Goal: Transaction & Acquisition: Purchase product/service

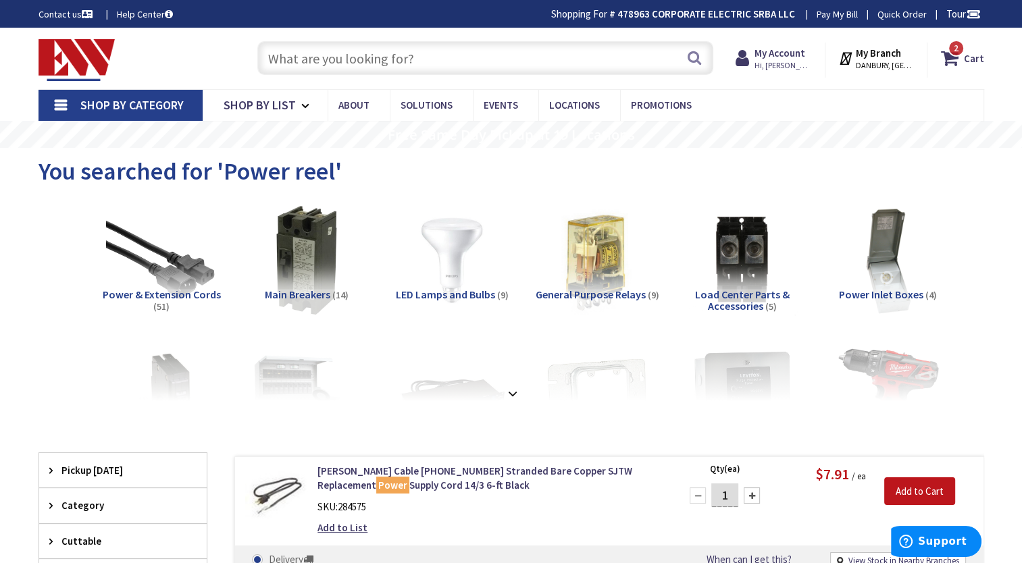
click at [376, 58] on input "text" at bounding box center [485, 58] width 456 height 34
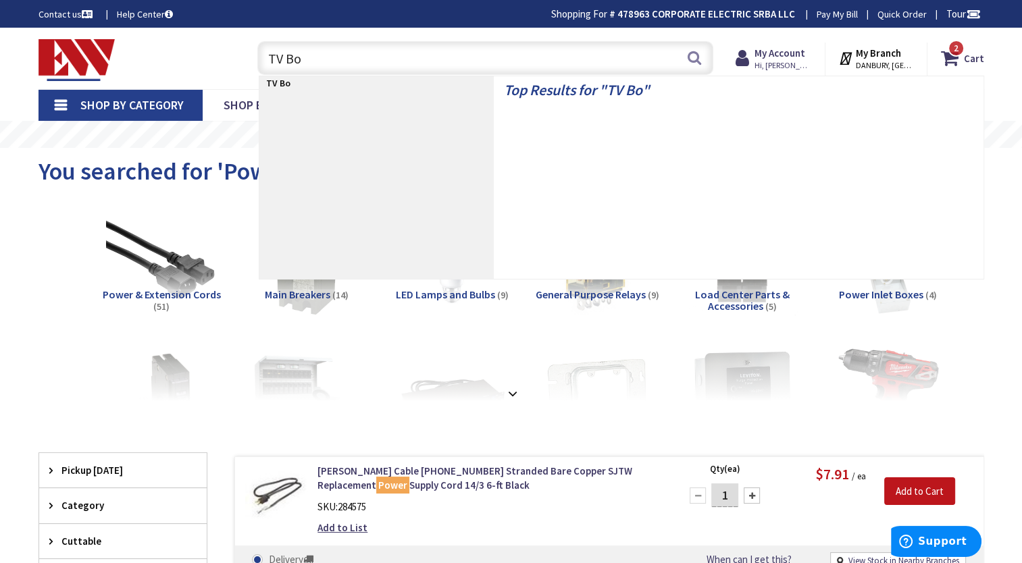
type input "TV Box"
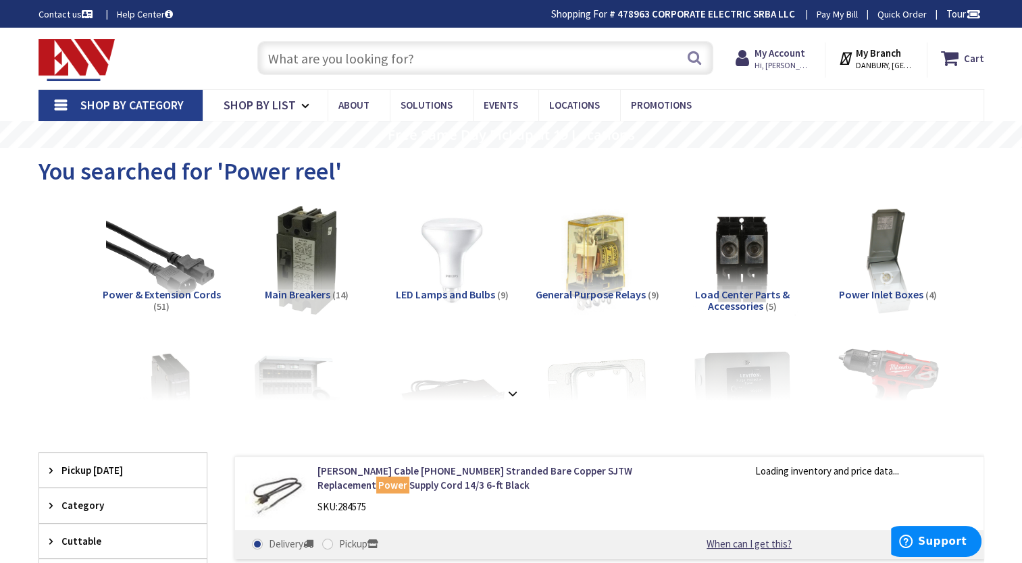
click at [316, 64] on input "text" at bounding box center [485, 58] width 456 height 34
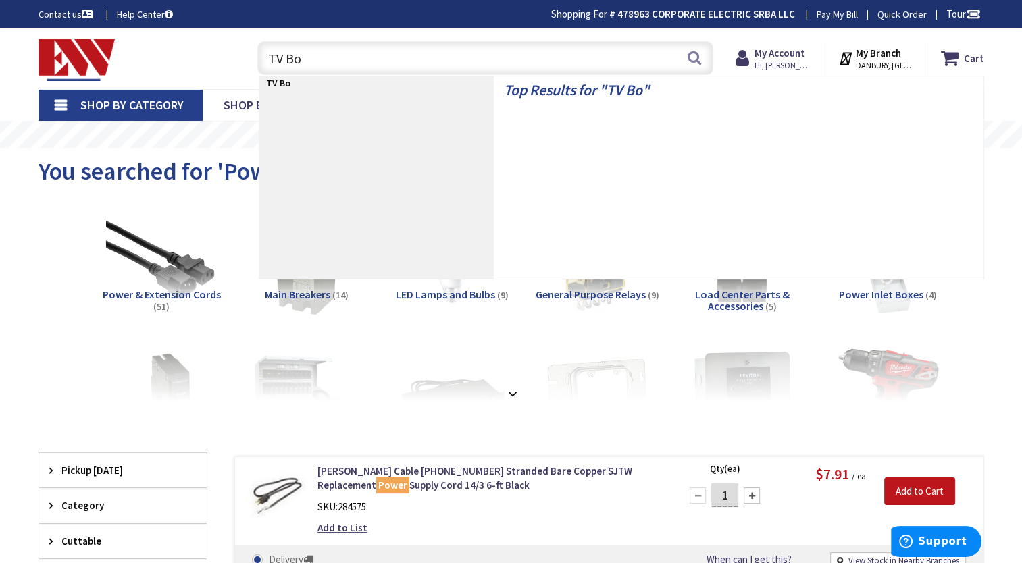
type input "TV Box"
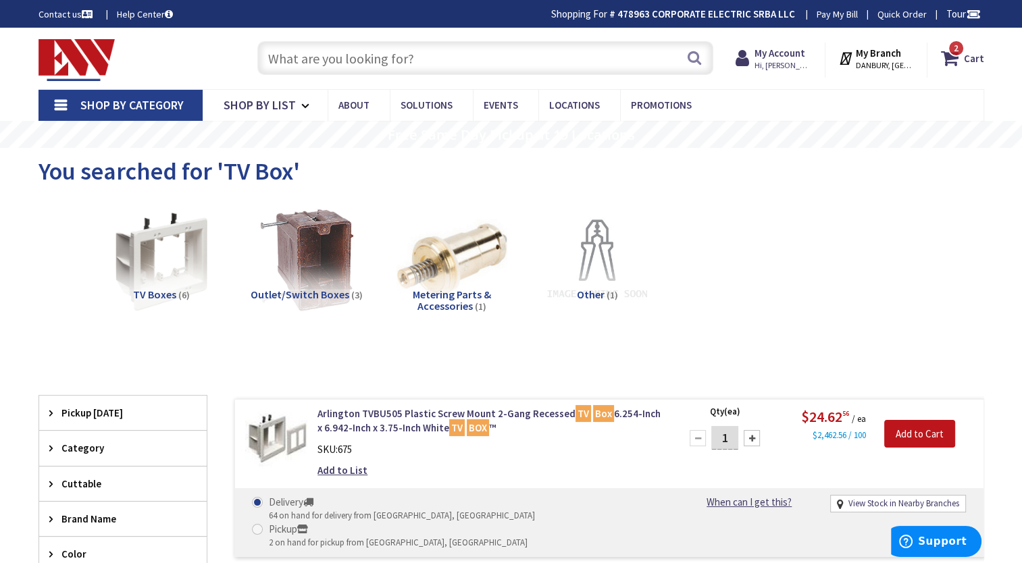
click at [362, 64] on input "text" at bounding box center [485, 58] width 456 height 34
click at [124, 107] on span "Shop By Category" at bounding box center [131, 105] width 103 height 16
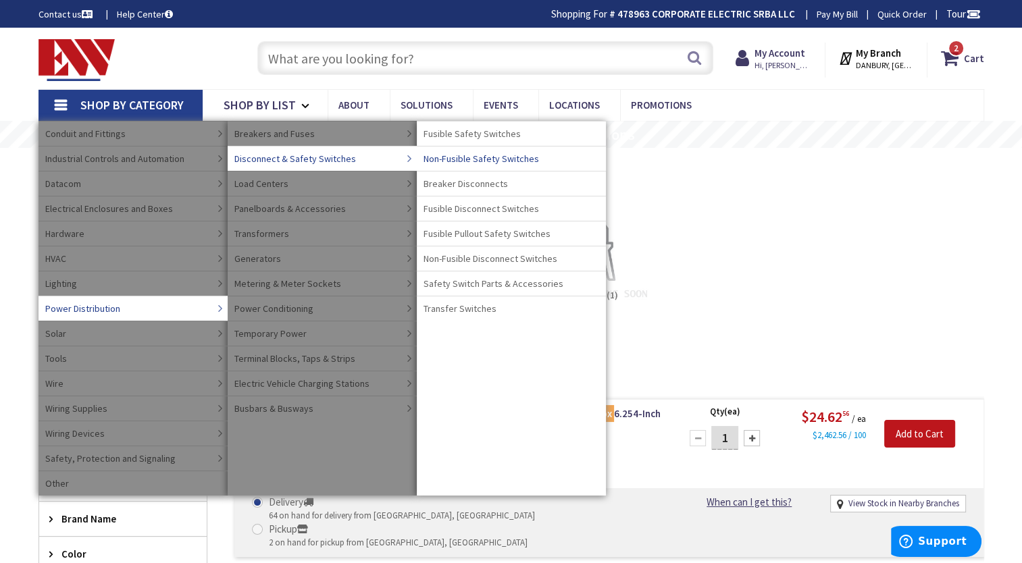
click at [471, 157] on span "Non-Fusible Safety Switches" at bounding box center [480, 159] width 115 height 14
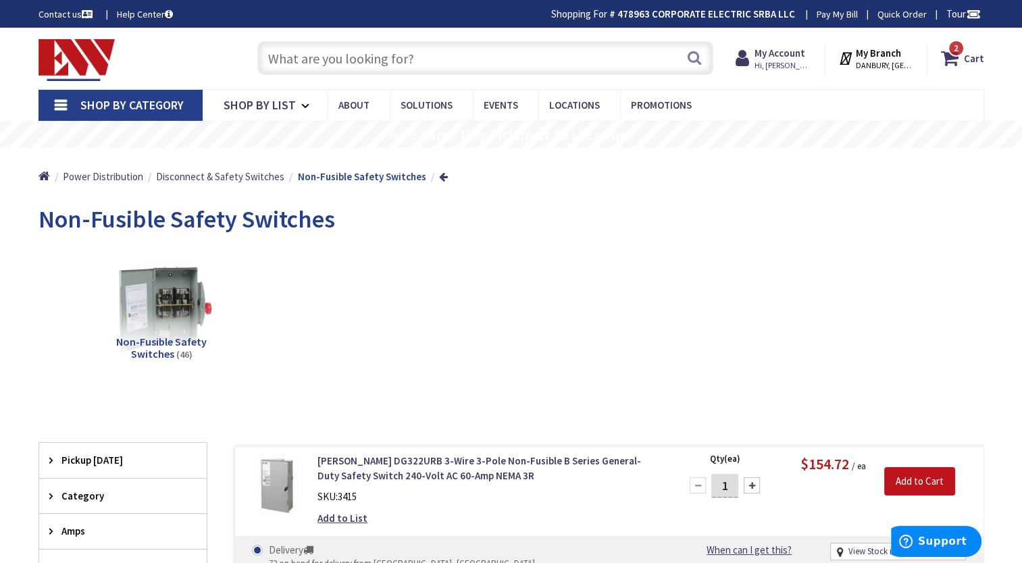
click at [79, 101] on link "Shop By Category" at bounding box center [120, 105] width 164 height 31
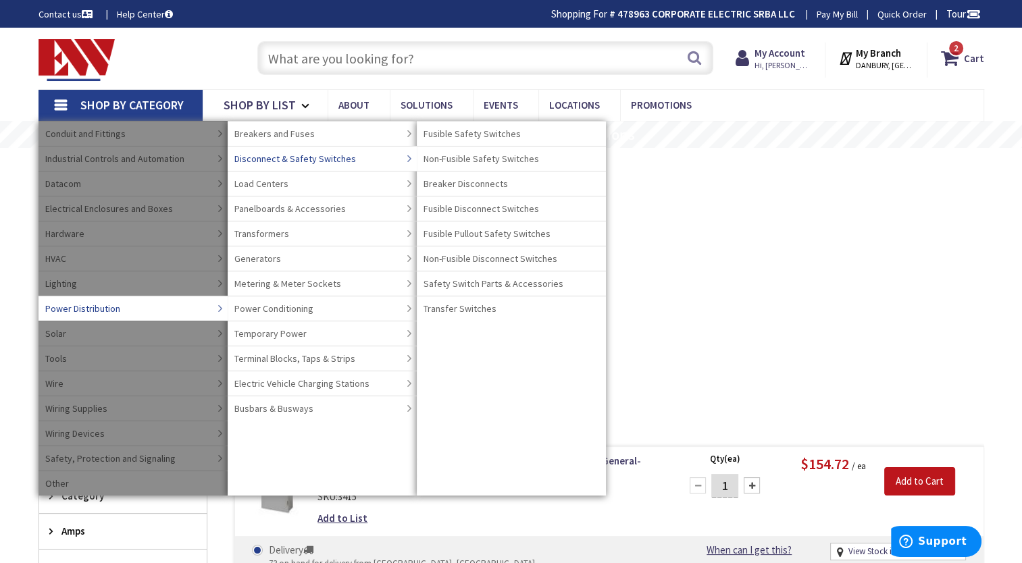
click at [303, 157] on span "Disconnect & Safety Switches" at bounding box center [295, 159] width 122 height 14
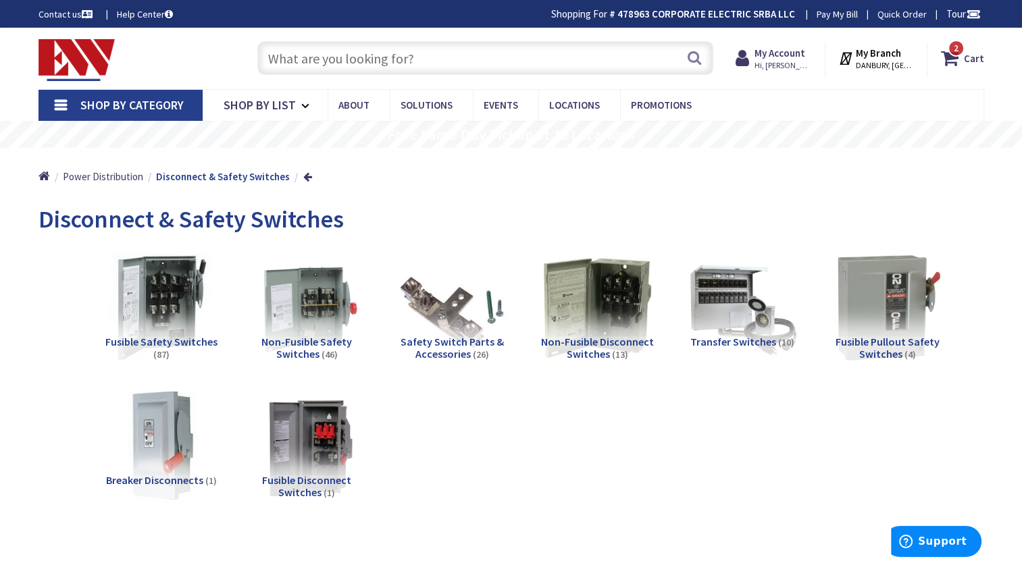
click at [159, 308] on img at bounding box center [161, 307] width 122 height 122
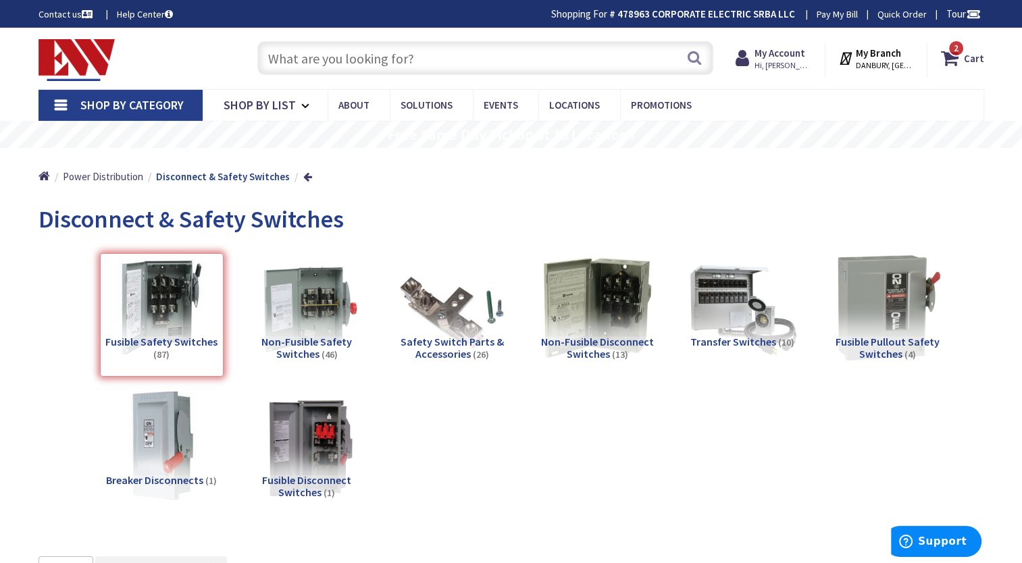
scroll to position [556, 0]
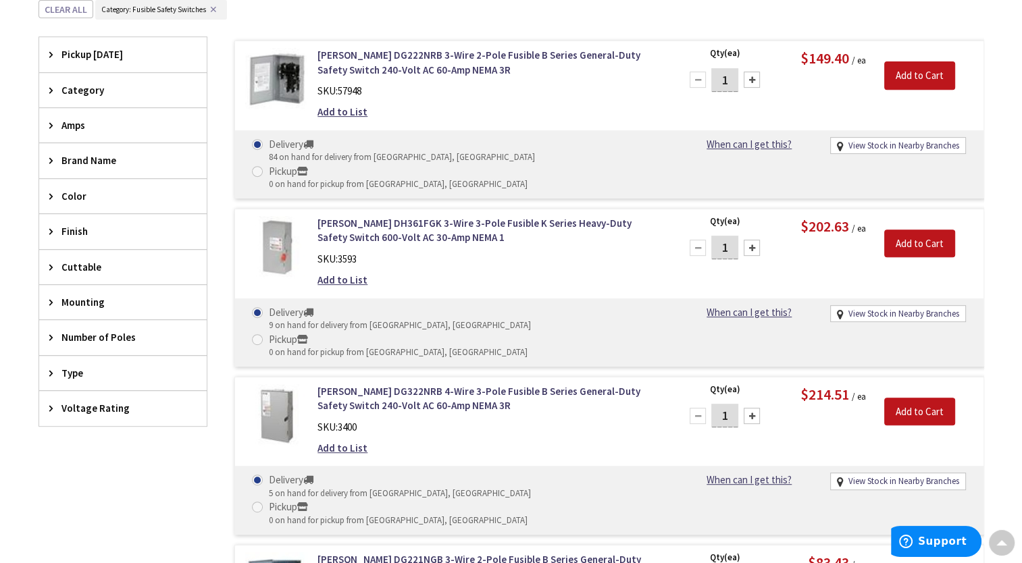
click at [80, 407] on span "Voltage Rating" at bounding box center [116, 408] width 110 height 14
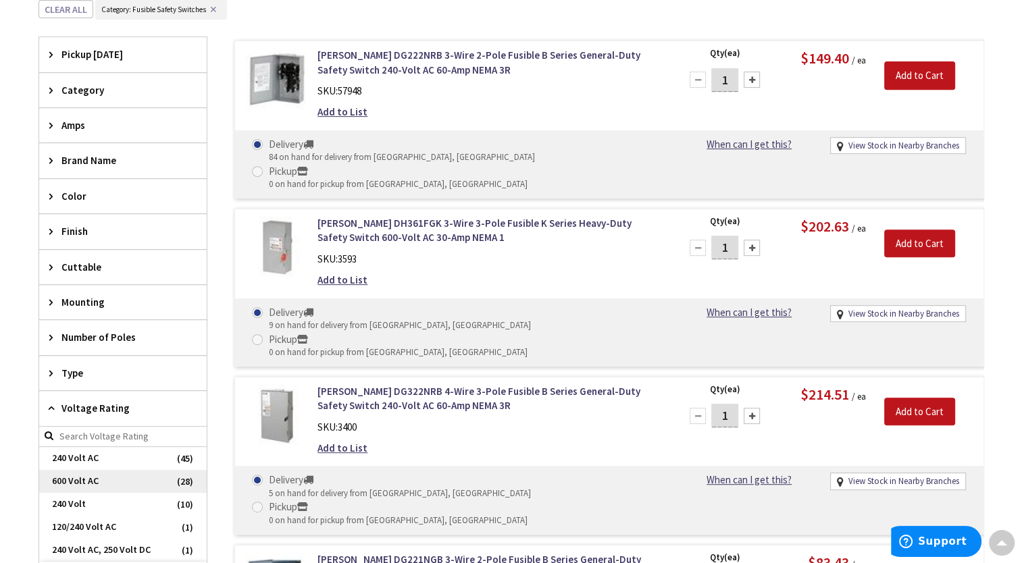
click at [74, 476] on span "600 Volt AC" at bounding box center [122, 481] width 167 height 23
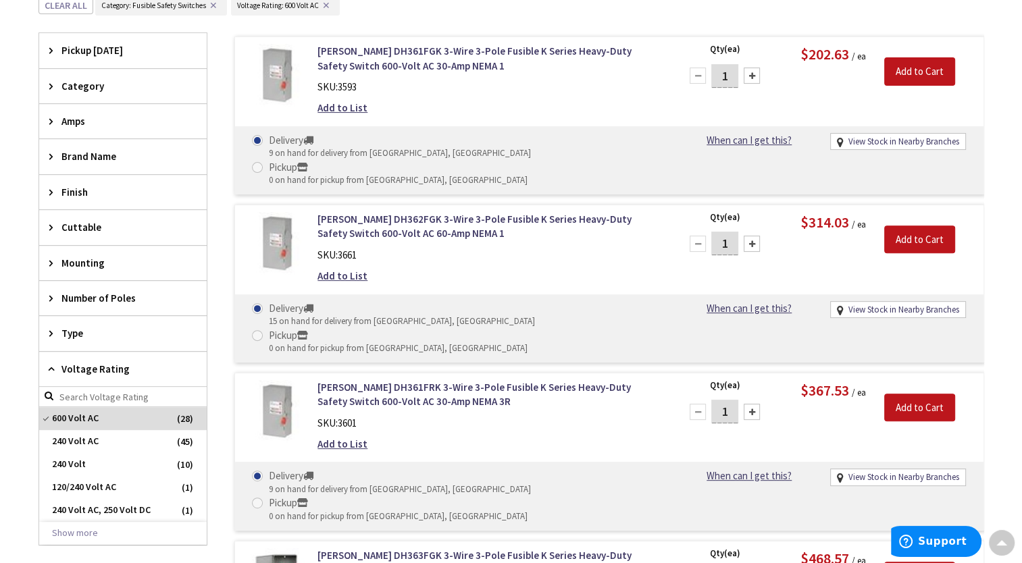
scroll to position [485, 0]
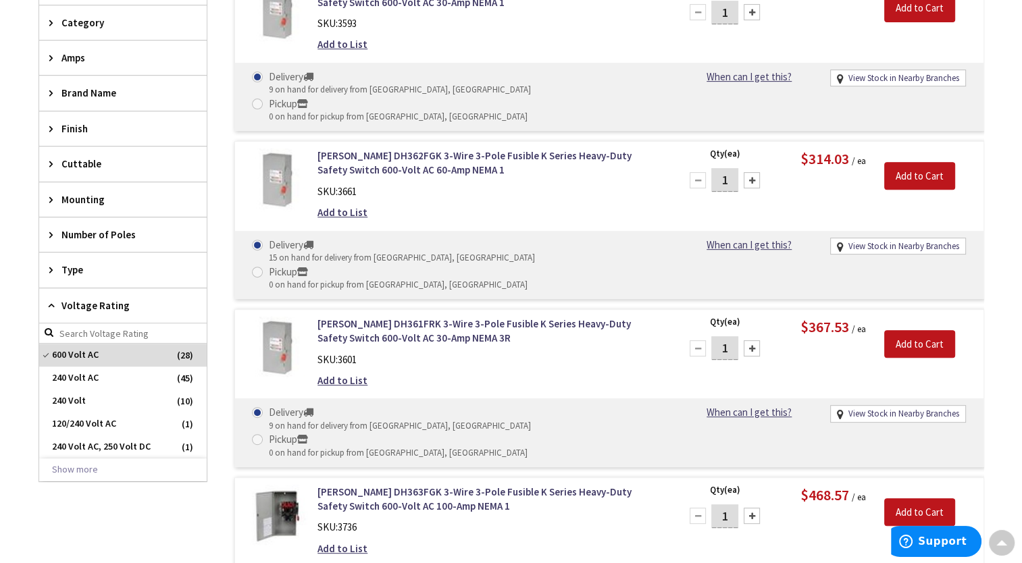
click at [73, 57] on span "Amps" at bounding box center [116, 58] width 110 height 14
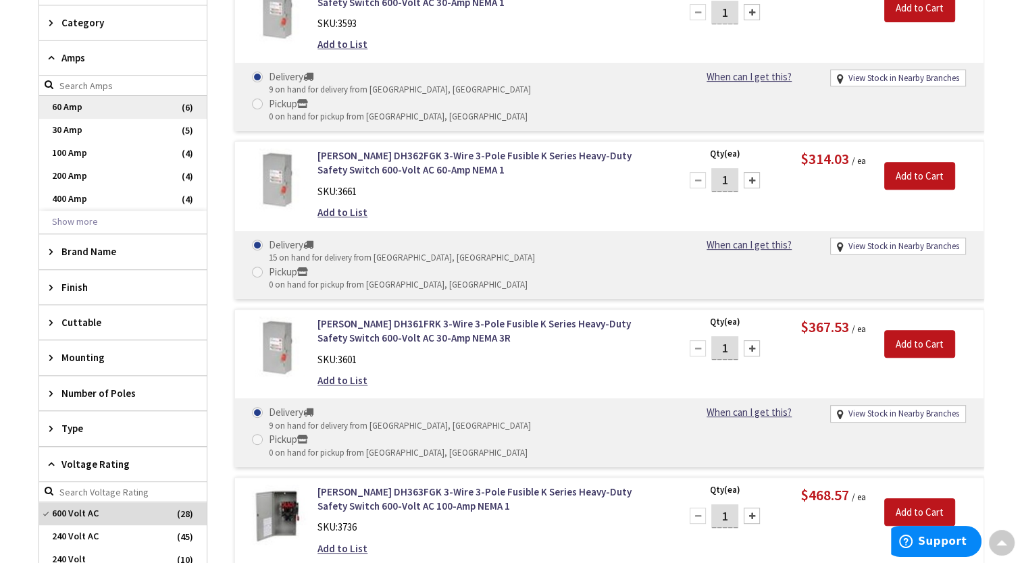
click at [80, 107] on span "60 Amp" at bounding box center [122, 107] width 167 height 23
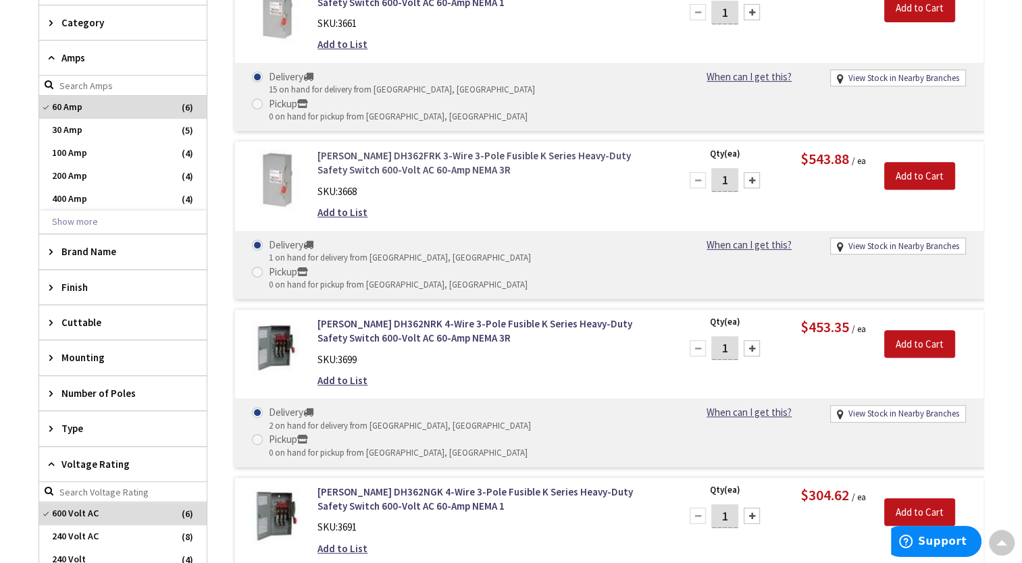
click at [379, 149] on link "Eaton DH362FRK 3-Wire 3-Pole Fusible K Series Heavy-Duty Safety Switch 600-Volt…" at bounding box center [489, 163] width 344 height 29
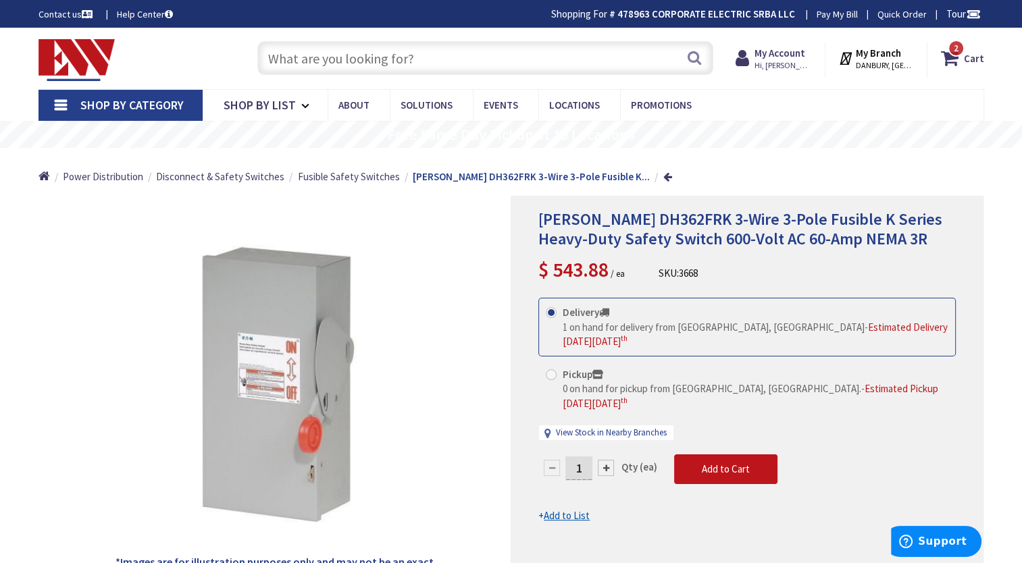
click at [323, 58] on input "text" at bounding box center [485, 58] width 456 height 34
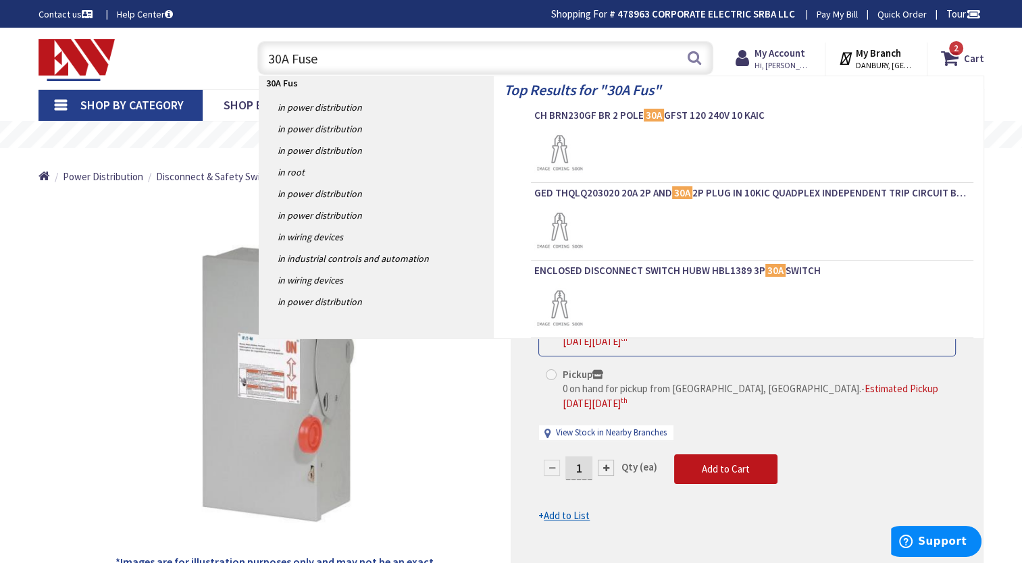
type input "30A Fuses"
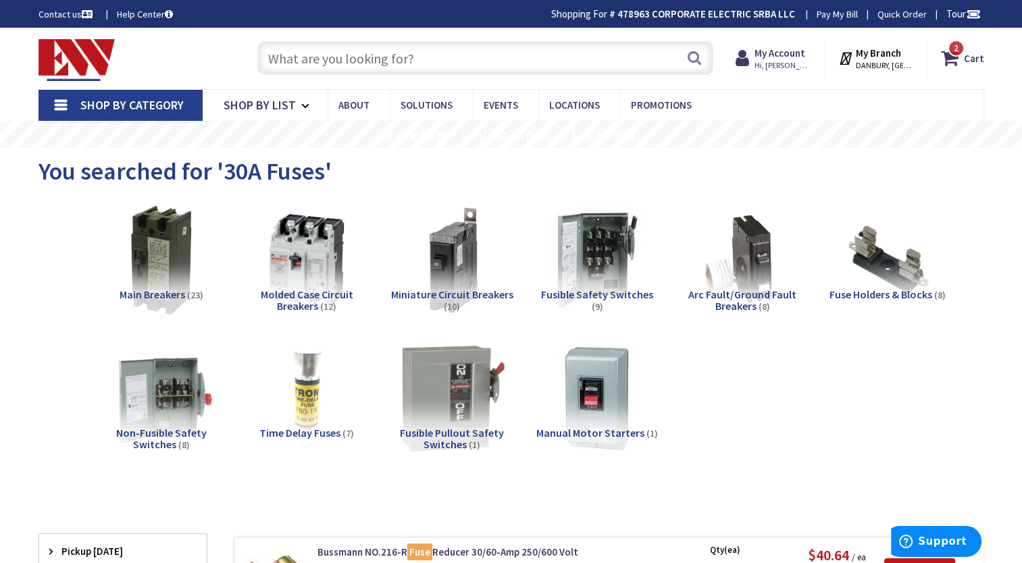
click at [359, 55] on input "text" at bounding box center [485, 58] width 456 height 34
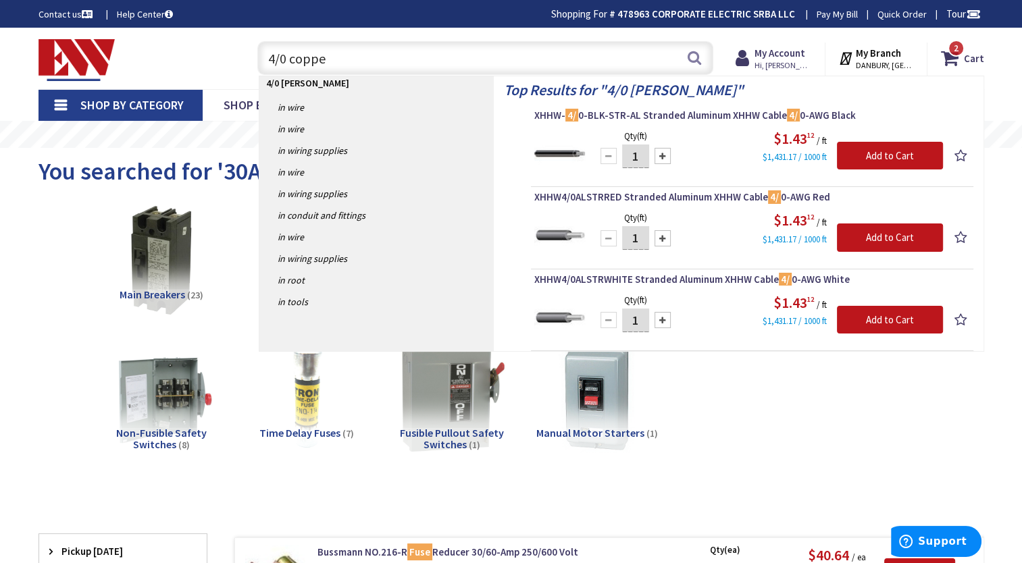
type input "4/0 copper"
